Goal: Information Seeking & Learning: Learn about a topic

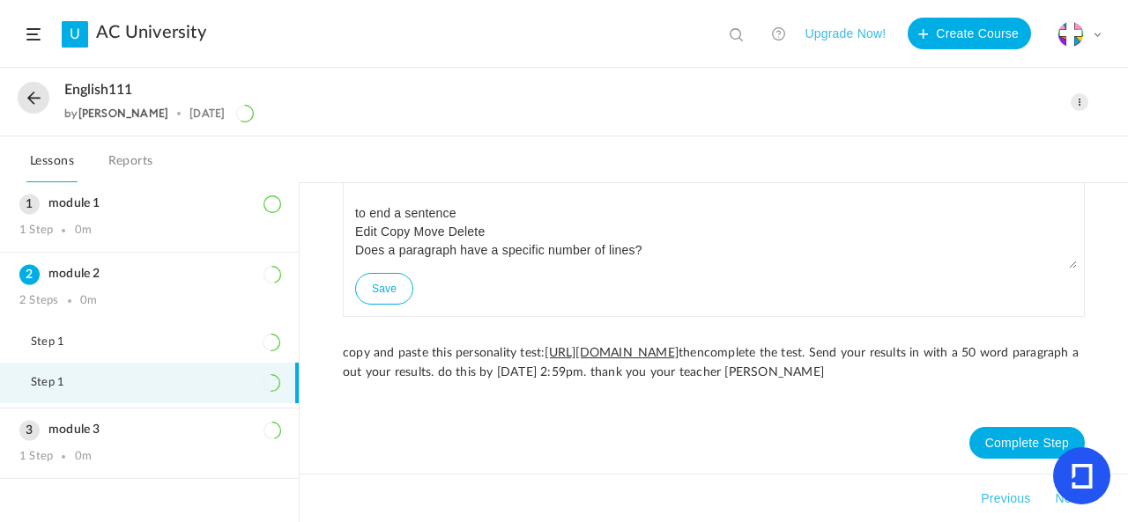
scroll to position [162, 0]
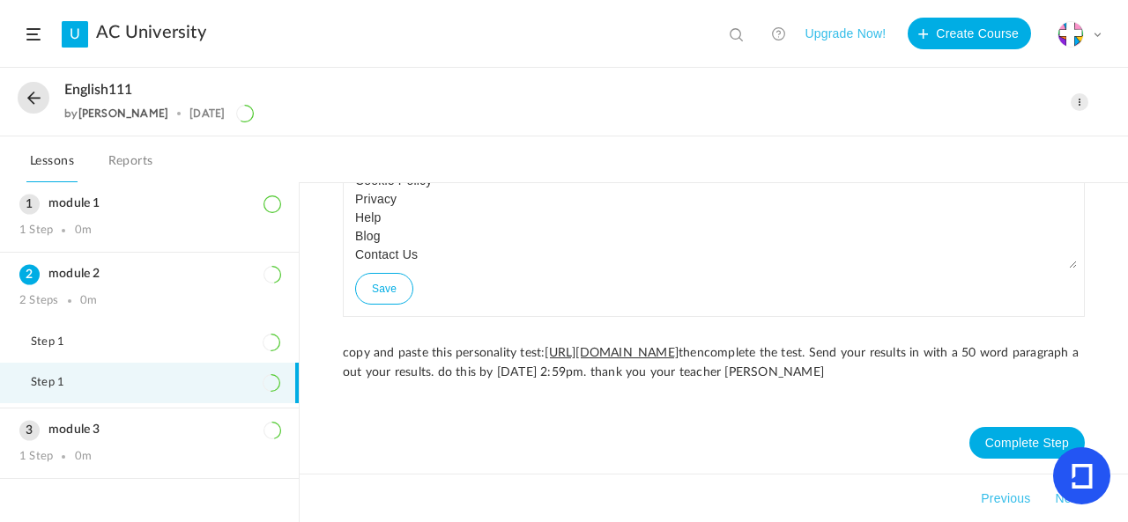
drag, startPoint x: 368, startPoint y: 221, endPoint x: 462, endPoint y: 306, distance: 126.0
click at [462, 306] on div "what is the main job of a period? to end a sentence Edit Copy Move Delete Does …" at bounding box center [714, 236] width 742 height 162
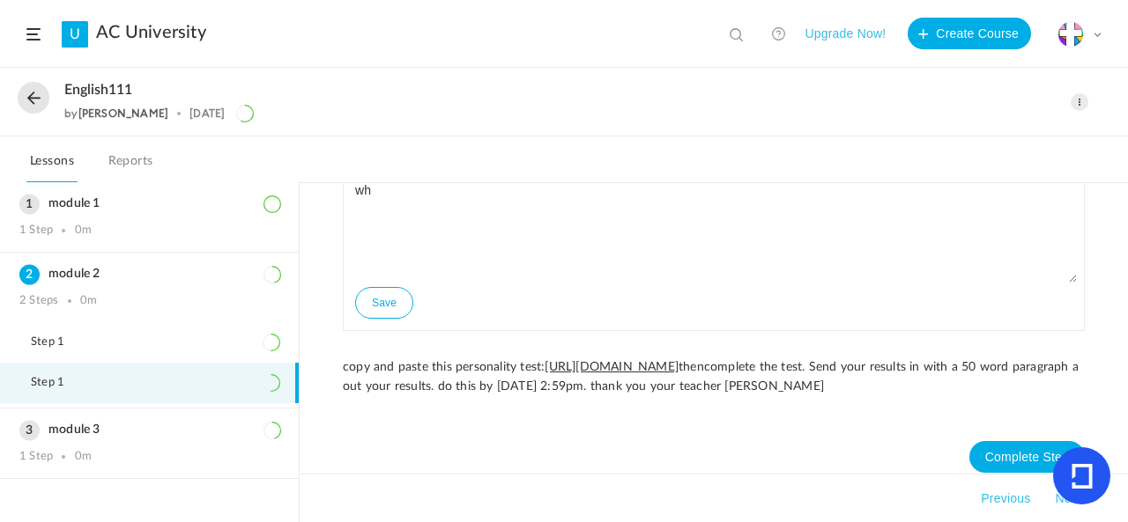
type textarea "w"
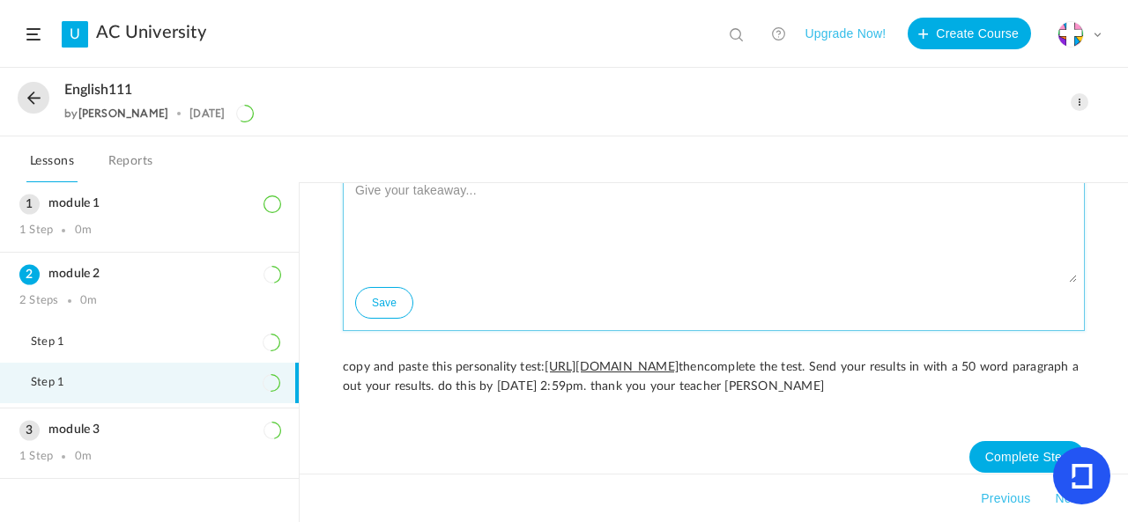
drag, startPoint x: 585, startPoint y: 311, endPoint x: 527, endPoint y: 267, distance: 72.9
click at [527, 267] on textarea at bounding box center [714, 230] width 726 height 106
paste textarea "what is the main job of a period? to end a sentence Does a paragraph have a spe…"
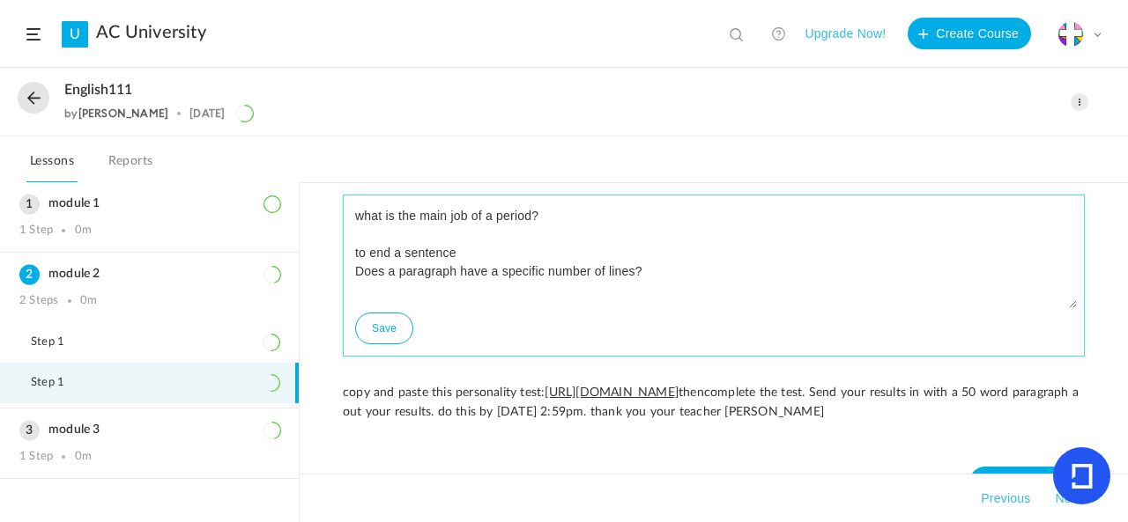
scroll to position [0, 0]
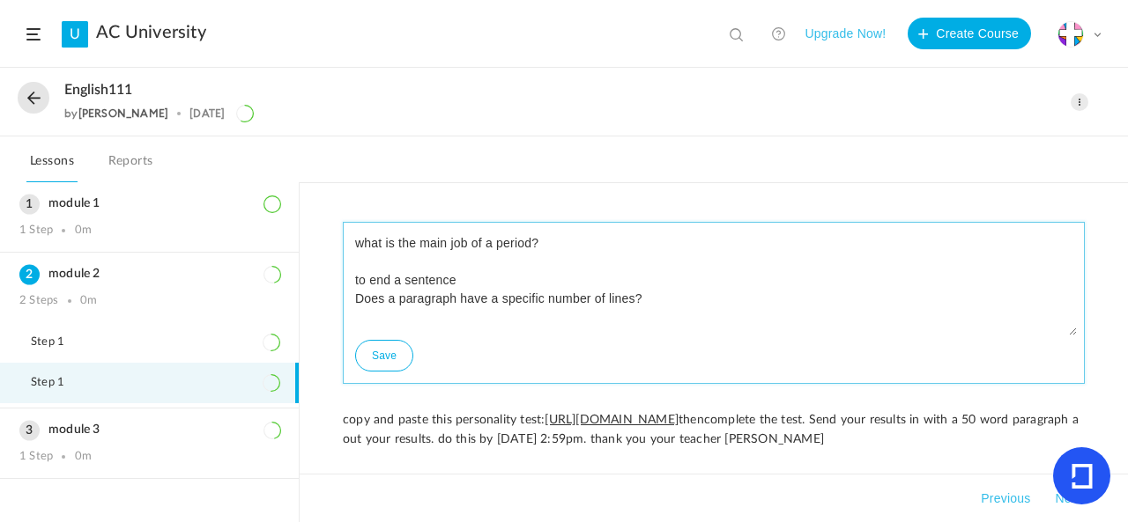
click at [668, 272] on textarea "what is the main job of a period? to end a sentence Does a paragraph have a spe…" at bounding box center [714, 283] width 726 height 106
click at [668, 280] on textarea "what is the main job of a period? to end a sentence Does a paragraph have a spe…" at bounding box center [714, 283] width 726 height 106
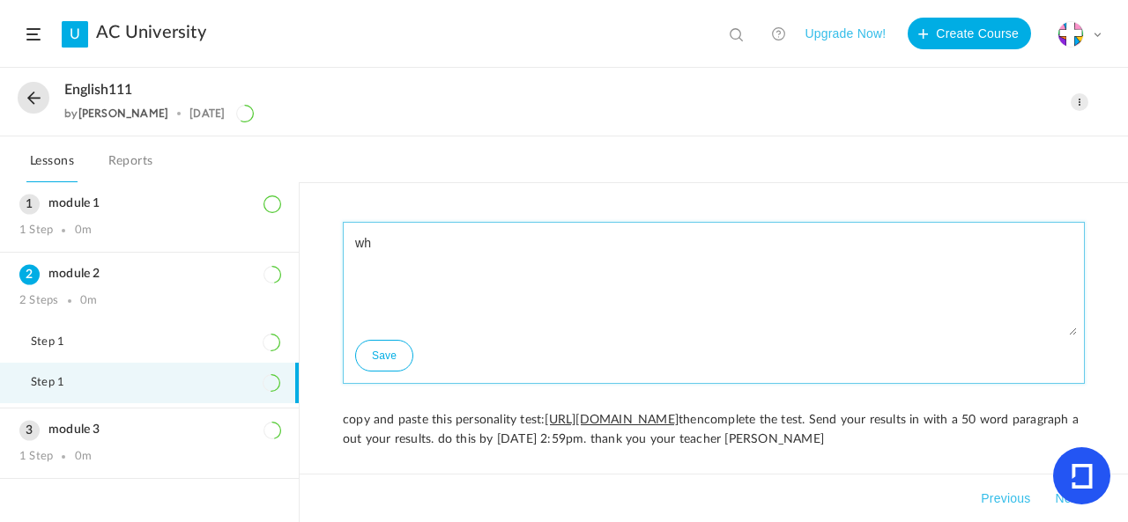
type textarea "w"
paste textarea "[PERSON_NAME] lukesif ksflkads jflka djf] adfajsdlfas al;ksdjf askflkaskd]falsk…"
type textarea "[PERSON_NAME] lukesif ksflkads jflka djf] adfajsdlfas al;ksdjf askflkaskd]falsk…"
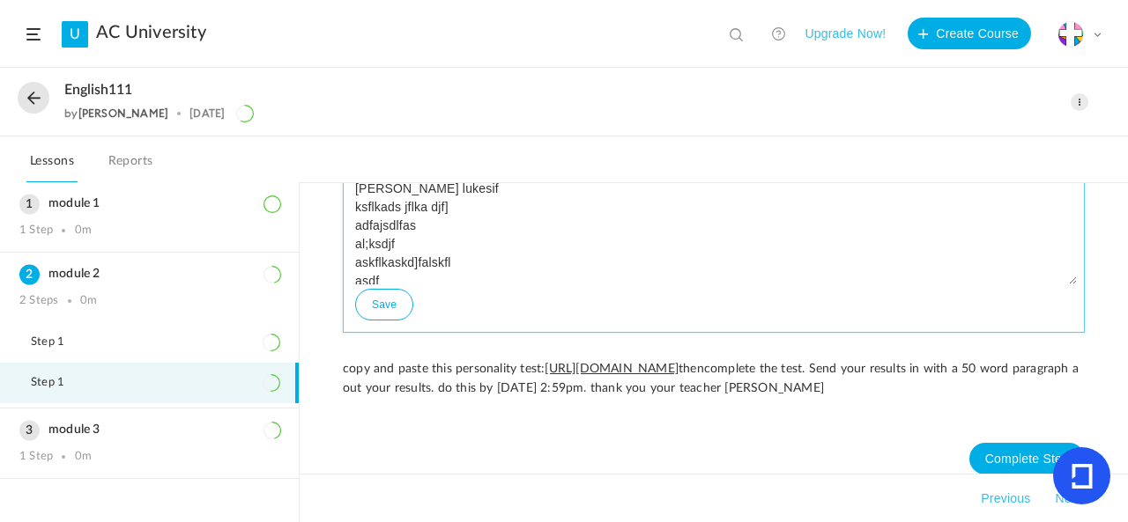
scroll to position [88, 0]
drag, startPoint x: 358, startPoint y: 204, endPoint x: 399, endPoint y: 304, distance: 108.6
click at [399, 304] on div "[PERSON_NAME] lukesif ksflkads jflka djf] adfajsdlfas al;ksdjf askflkaskd]falsk…" at bounding box center [714, 252] width 742 height 162
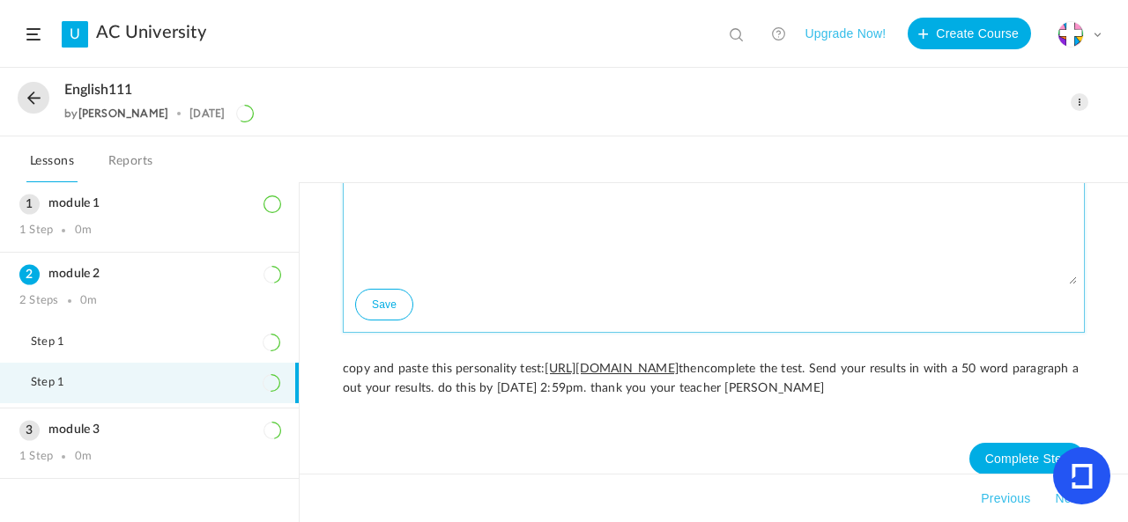
scroll to position [0, 0]
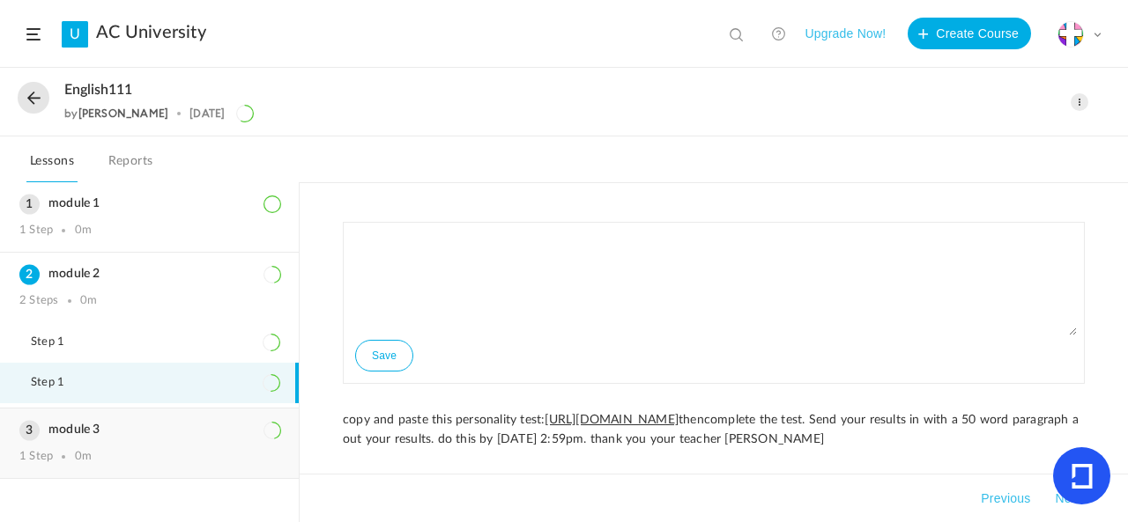
click at [126, 447] on div "module 3 1 Step 0m" at bounding box center [149, 444] width 299 height 70
